Goal: Check status: Check status

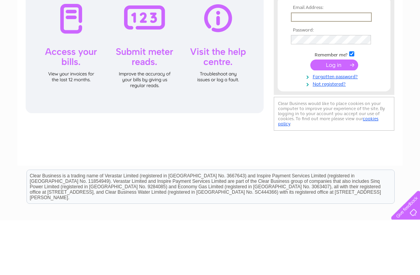
type input "Mandballen@me.com"
click at [334, 121] on input "submit" at bounding box center [334, 120] width 48 height 11
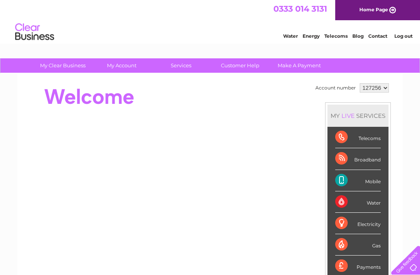
click at [405, 142] on div "My Clear Business Login Details My Details My Preferences Link Account My Accou…" at bounding box center [210, 276] width 420 height 437
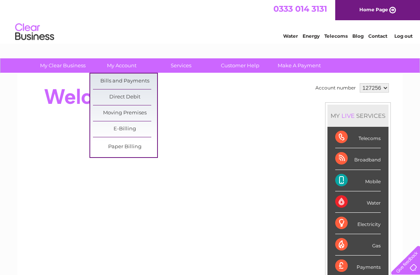
click at [139, 77] on link "Bills and Payments" at bounding box center [125, 82] width 64 height 16
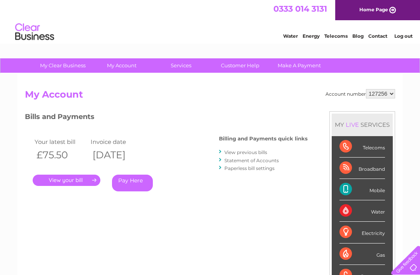
click at [73, 177] on link "." at bounding box center [67, 180] width 68 height 11
